Goal: Navigation & Orientation: Go to known website

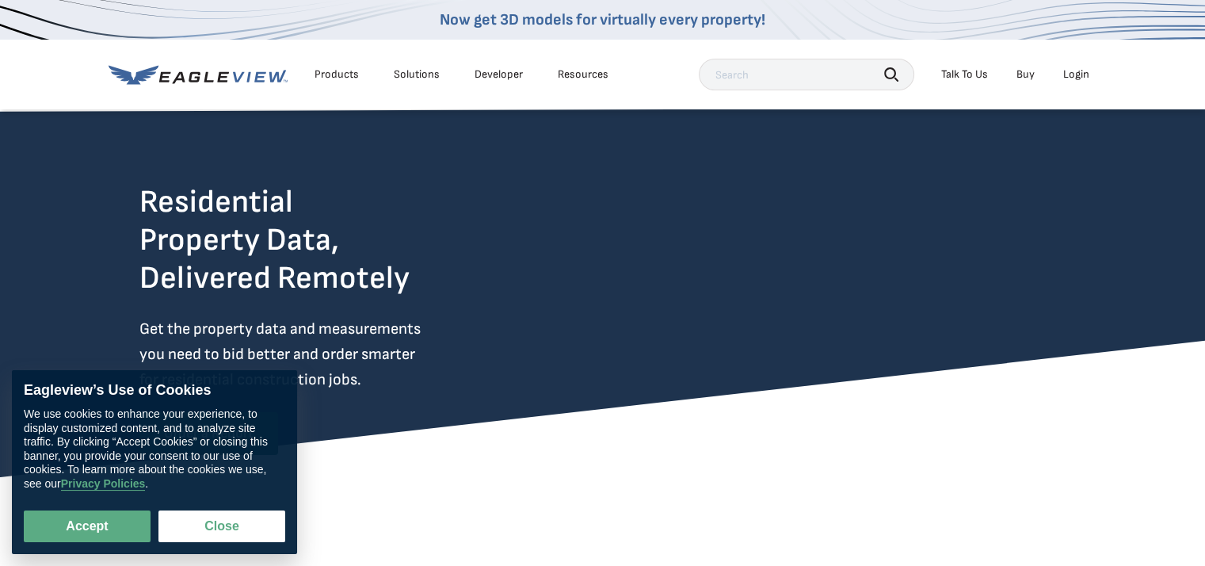
drag, startPoint x: 1074, startPoint y: 64, endPoint x: 1074, endPoint y: 77, distance: 12.7
click at [1074, 65] on li "Login" at bounding box center [1076, 75] width 42 height 24
click at [1074, 79] on div "Login" at bounding box center [1076, 74] width 26 height 14
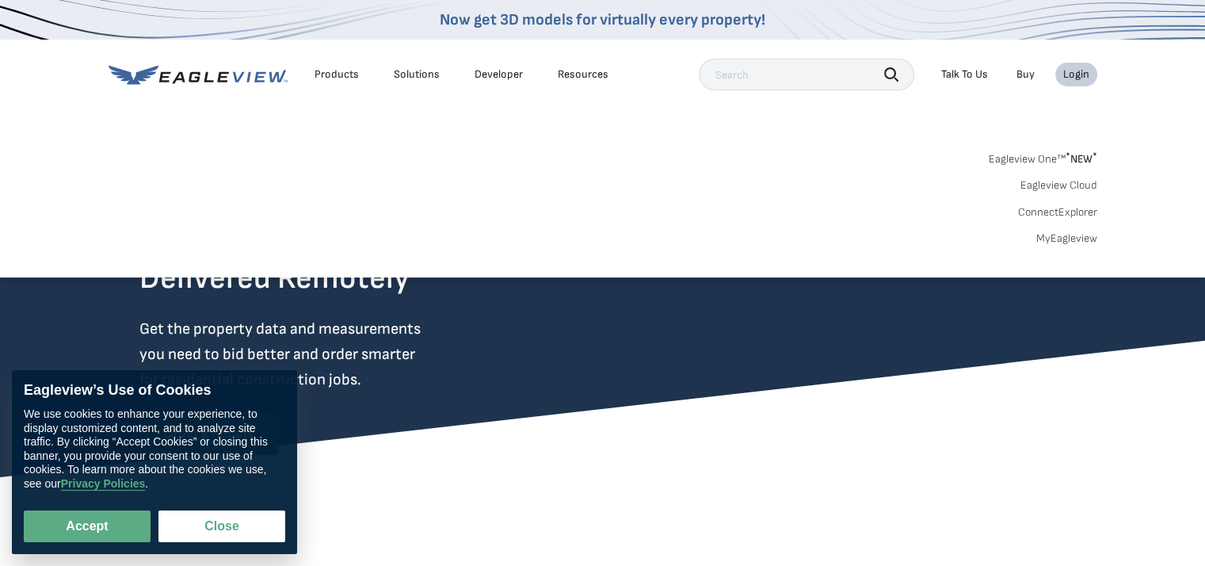
click at [1074, 236] on link "MyEagleview" at bounding box center [1066, 238] width 61 height 14
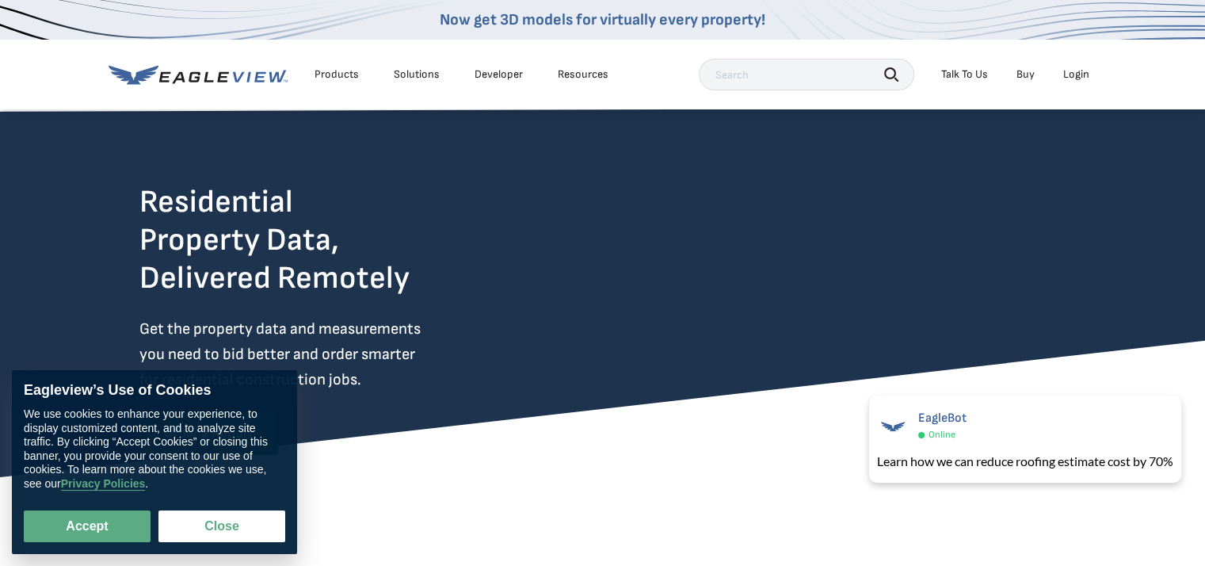
click at [1077, 74] on div "Login" at bounding box center [1076, 74] width 26 height 14
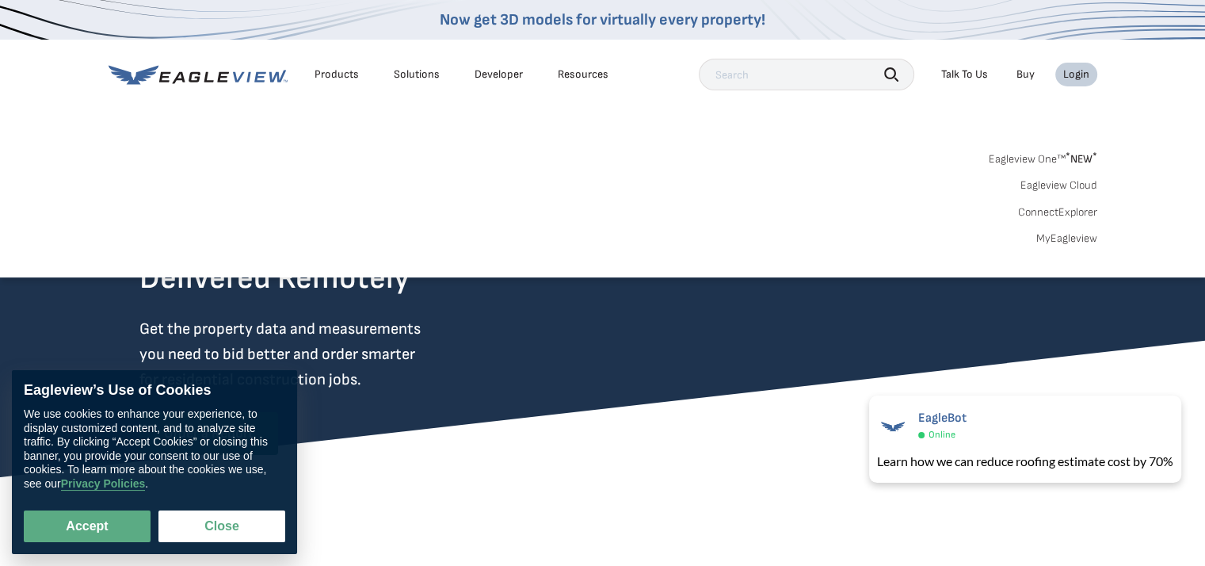
click at [1061, 235] on link "MyEagleview" at bounding box center [1066, 238] width 61 height 14
